Goal: Task Accomplishment & Management: Complete application form

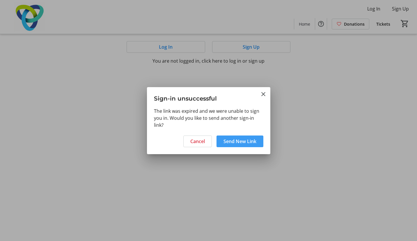
click at [240, 141] on span "Send New Link" at bounding box center [240, 141] width 33 height 7
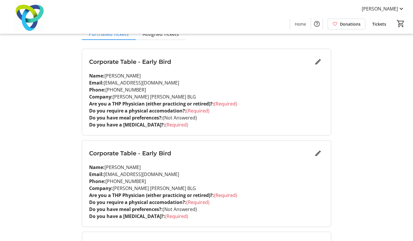
scroll to position [52, 0]
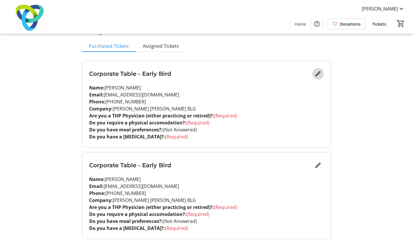
click at [317, 74] on mat-icon "Edit" at bounding box center [317, 73] width 7 height 7
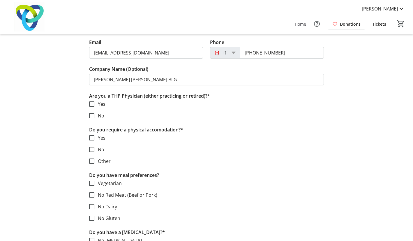
scroll to position [110, 0]
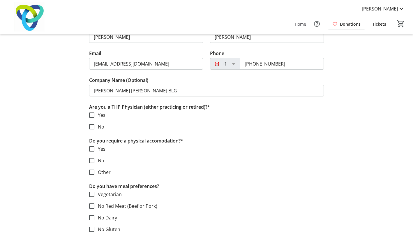
drag, startPoint x: 115, startPoint y: 205, endPoint x: 87, endPoint y: 141, distance: 70.3
click at [87, 141] on form "Corporate Table - Early Bird First Name* [PERSON_NAME] Last Name* [PERSON_NAME]…" at bounding box center [206, 179] width 249 height 352
drag, startPoint x: 87, startPoint y: 141, endPoint x: 131, endPoint y: 141, distance: 44.0
copy form "Do you require a physical accomodation?* Yes No Other Do you have meal preferen…"
click at [238, 173] on mat-checkbox "Other" at bounding box center [206, 172] width 235 height 7
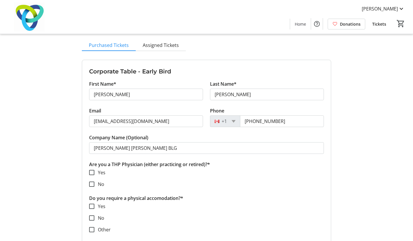
scroll to position [0, 0]
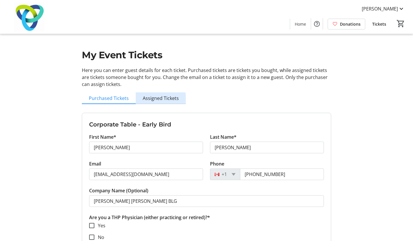
click at [156, 99] on span "Assigned Tickets" at bounding box center [161, 98] width 36 height 5
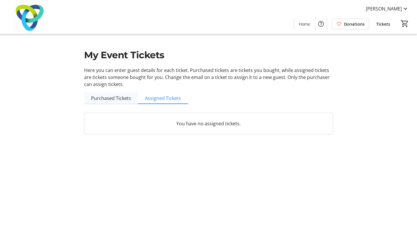
click at [111, 96] on span "Purchased Tickets" at bounding box center [111, 98] width 40 height 5
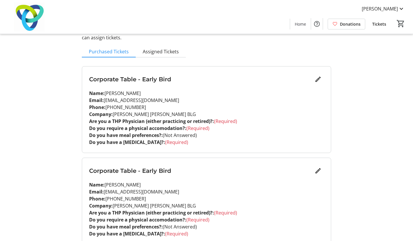
scroll to position [58, 0]
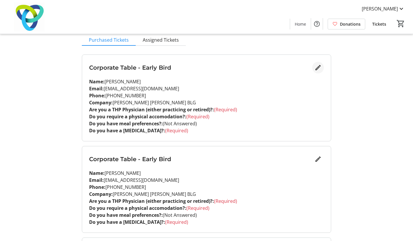
click at [316, 67] on mat-icon "Edit" at bounding box center [317, 67] width 7 height 7
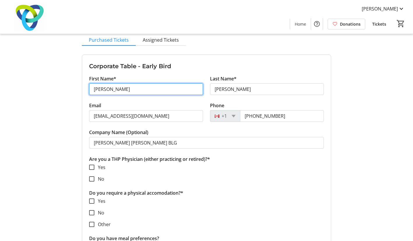
drag, startPoint x: 126, startPoint y: 89, endPoint x: 43, endPoint y: 89, distance: 82.7
type input "[PERSON_NAME]"
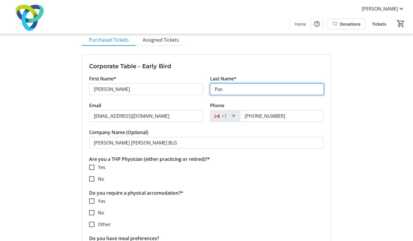
type input "[PERSON_NAME]"
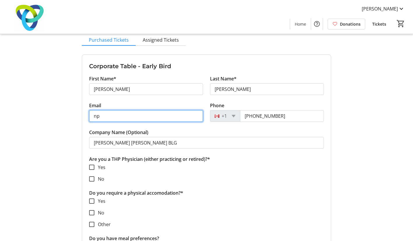
type input "[EMAIL_ADDRESS][DOMAIN_NAME]"
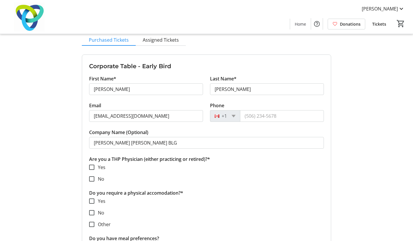
click at [236, 194] on p "Do you require a physical accomodation?*" at bounding box center [206, 192] width 235 height 7
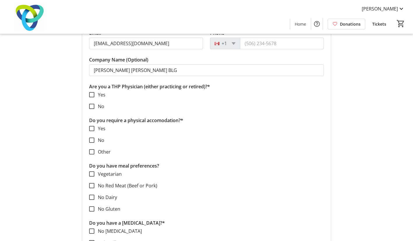
scroll to position [146, 0]
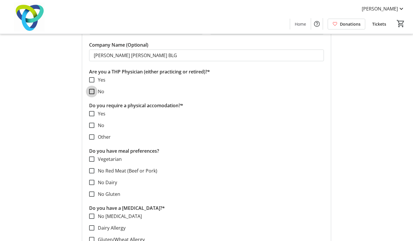
click at [92, 91] on input "No" at bounding box center [91, 91] width 5 height 5
checkbox input "true"
click at [91, 124] on input "No" at bounding box center [91, 125] width 5 height 5
checkbox input "true"
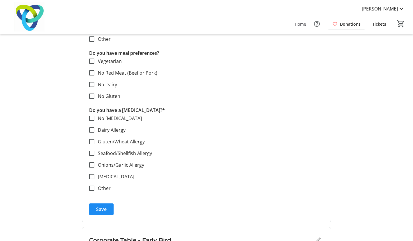
scroll to position [233, 0]
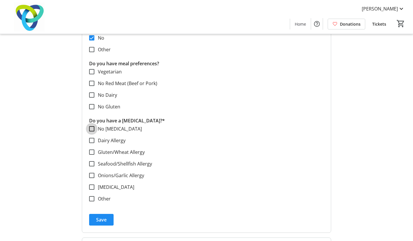
click at [91, 127] on input "No [MEDICAL_DATA]" at bounding box center [91, 128] width 5 height 5
checkbox input "true"
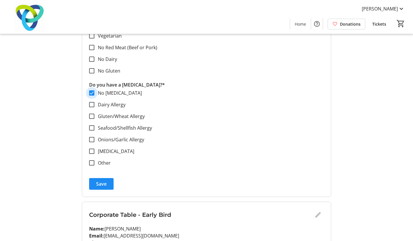
scroll to position [262, 0]
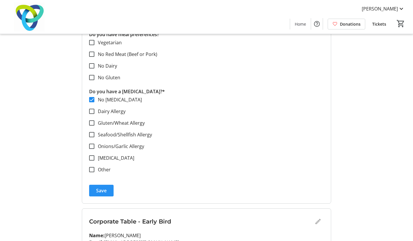
click at [105, 190] on span "Save" at bounding box center [101, 190] width 10 height 7
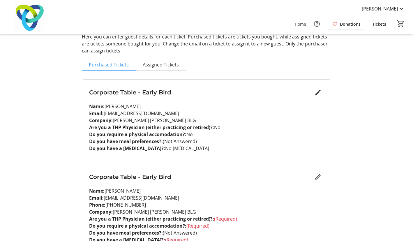
scroll to position [0, 0]
